Goal: Information Seeking & Learning: Learn about a topic

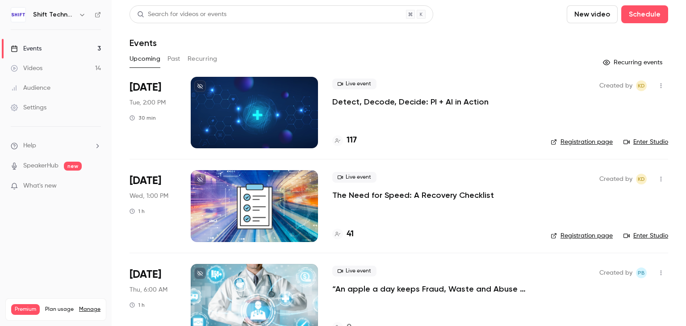
click at [171, 58] on button "Past" at bounding box center [173, 59] width 13 height 14
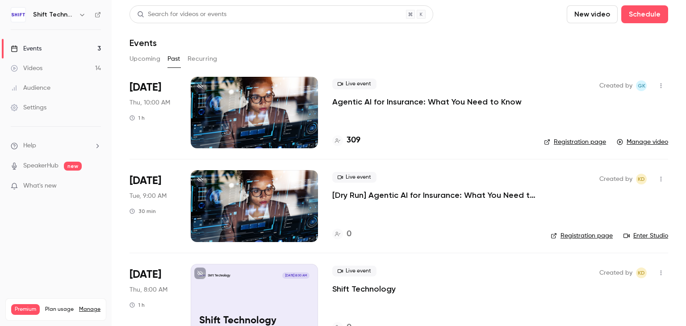
click at [430, 97] on p "Agentic AI for Insurance: What You Need to Know" at bounding box center [426, 101] width 189 height 11
click at [425, 97] on p "Agentic AI for Insurance: What You Need to Know" at bounding box center [426, 101] width 189 height 11
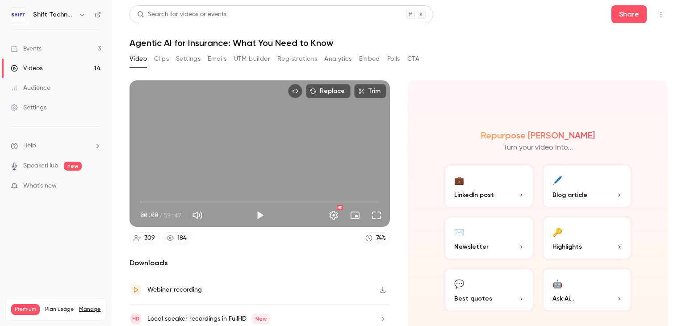
click at [214, 58] on button "Emails" at bounding box center [217, 59] width 19 height 14
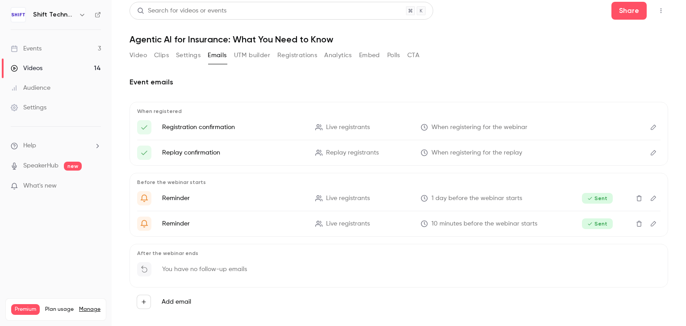
scroll to position [11, 0]
